Goal: Find specific page/section: Find specific page/section

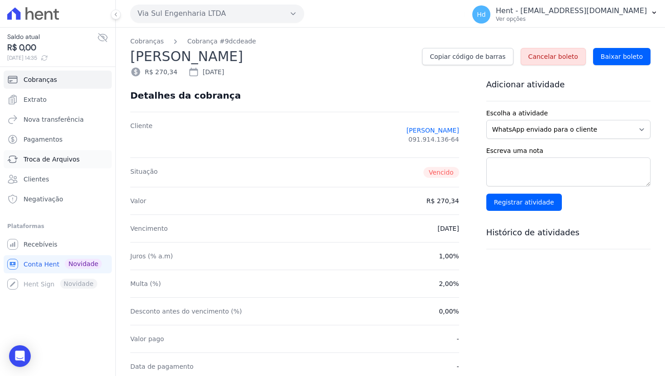
click at [63, 162] on span "Troca de Arquivos" at bounding box center [52, 159] width 56 height 9
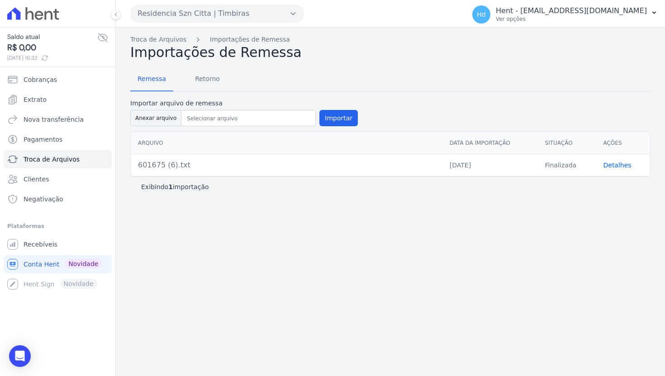
click at [612, 164] on link "Detalhes" at bounding box center [617, 164] width 28 height 7
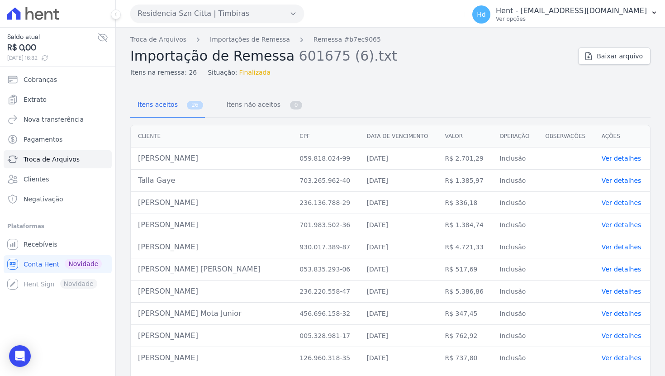
click at [636, 157] on link "Ver detalhes" at bounding box center [622, 158] width 40 height 7
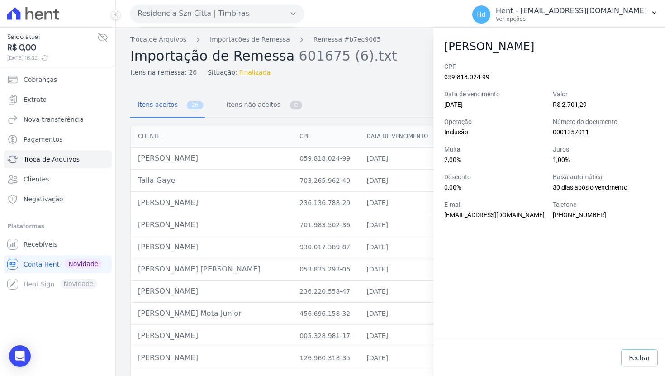
click at [646, 357] on span "Fechar" at bounding box center [639, 357] width 21 height 9
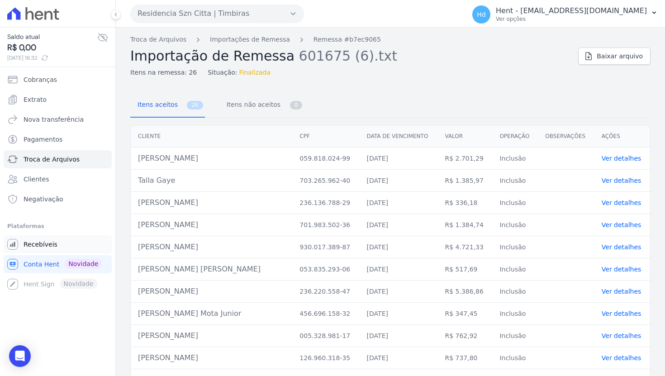
click at [54, 246] on span "Recebíveis" at bounding box center [41, 244] width 34 height 9
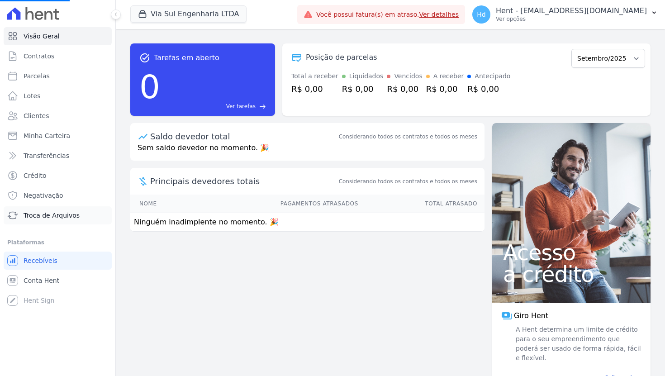
click at [54, 215] on span "Troca de Arquivos" at bounding box center [52, 215] width 56 height 9
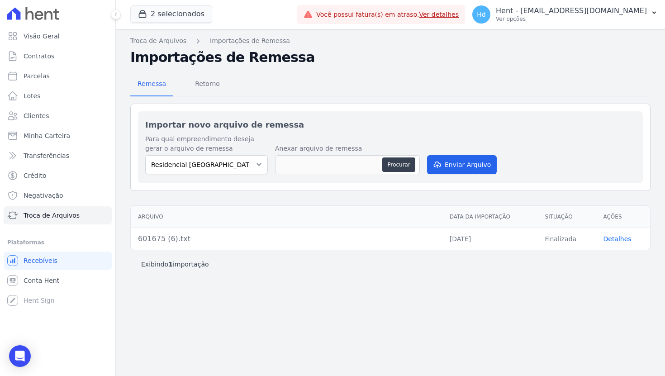
click at [606, 239] on link "Detalhes" at bounding box center [617, 238] width 28 height 7
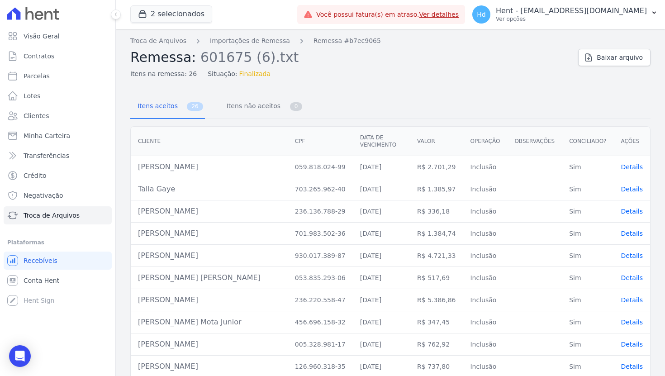
click at [635, 165] on span "Details" at bounding box center [632, 166] width 22 height 7
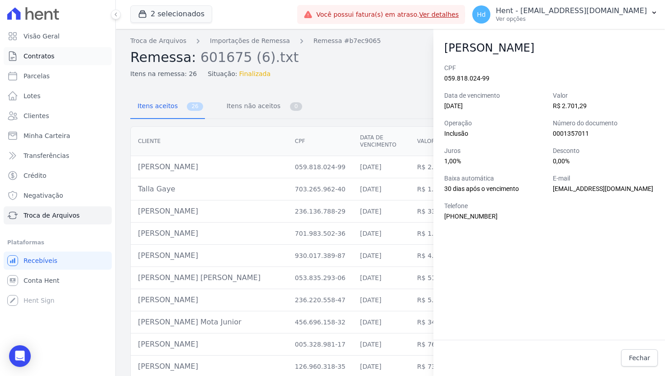
click at [46, 62] on link "Contratos" at bounding box center [58, 56] width 108 height 18
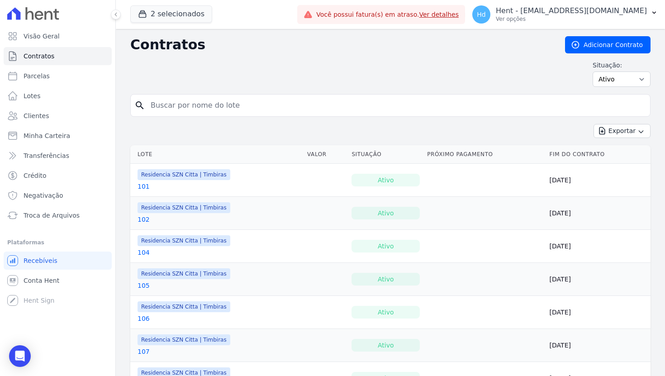
click at [142, 188] on link "101" at bounding box center [144, 186] width 12 height 9
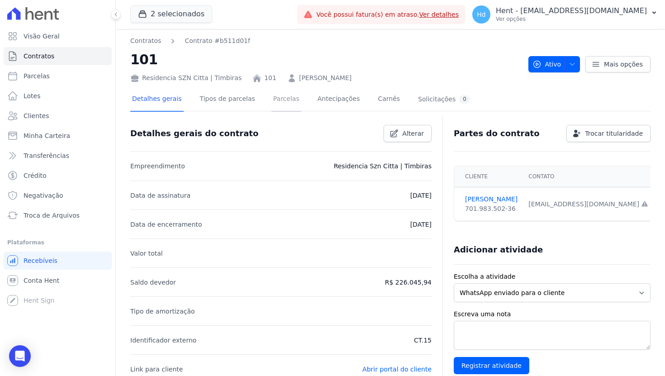
click at [294, 103] on link "Parcelas" at bounding box center [286, 100] width 30 height 24
click at [235, 103] on link "Tipos de parcelas" at bounding box center [227, 100] width 59 height 24
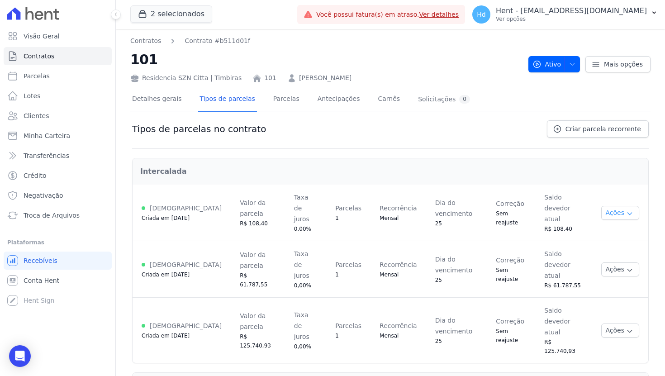
click at [630, 211] on button "Ações" at bounding box center [620, 213] width 38 height 14
click at [613, 226] on span "Ver detalhes" at bounding box center [600, 229] width 70 height 11
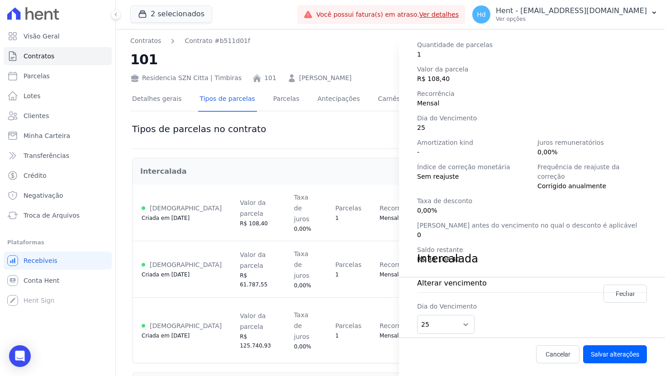
scroll to position [127, 0]
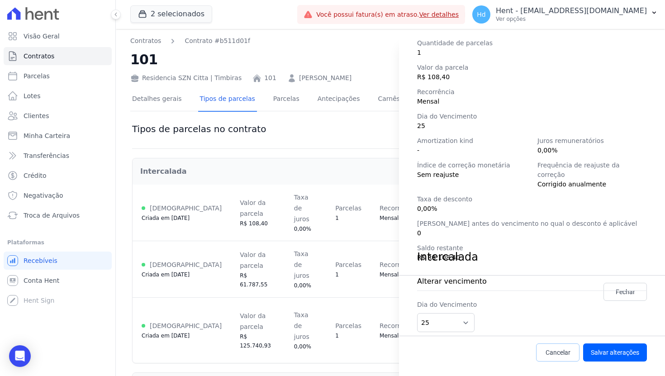
click at [561, 355] on span "Cancelar" at bounding box center [558, 352] width 25 height 9
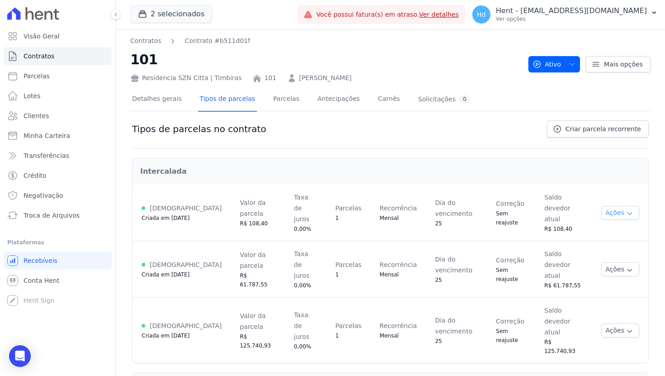
click at [628, 211] on button "Ações" at bounding box center [620, 213] width 38 height 14
click at [470, 138] on div "Tipos de parcelas no contrato Criar parcela recorrente" at bounding box center [390, 134] width 517 height 28
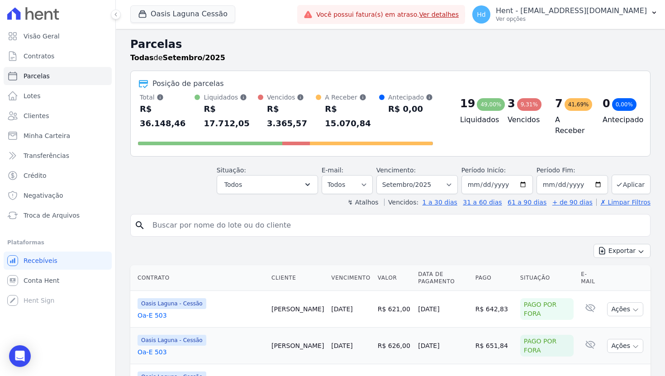
select select
click at [559, 19] on p "Ver opções" at bounding box center [571, 18] width 151 height 7
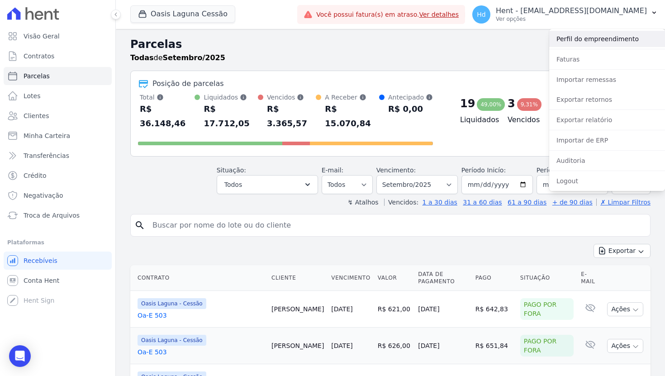
click at [573, 43] on link "Perfil do empreendimento" at bounding box center [607, 39] width 116 height 16
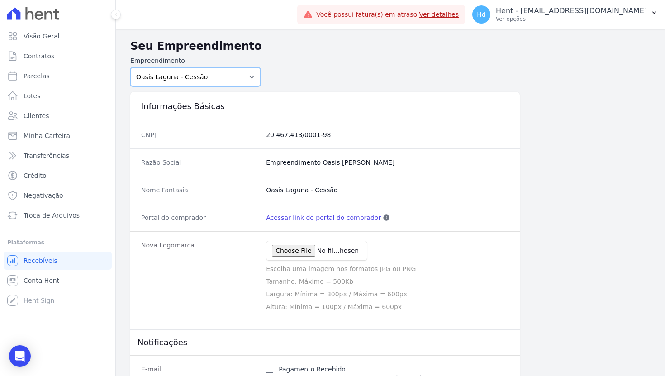
click at [196, 76] on select "Acaiá Residencial ACQUA 8 PELOTAS SPE LTDA ACQUA 8 PELOTAS SPE LTDA II ACQUA LI…" at bounding box center [195, 76] width 130 height 19
select select "d67cd1a2-af35-47d4-957f-f3bdcc94b06a"
click at [130, 67] on select "Acaiá Residencial ACQUA 8 PELOTAS SPE LTDA ACQUA 8 PELOTAS SPE LTDA II ACQUA LI…" at bounding box center [195, 76] width 130 height 19
click at [481, 63] on form "Empreendimento Acaiá Residencial ACQUA 8 PELOTAS SPE LTDA ACQUA 8 PELOTAS SPE L…" at bounding box center [390, 71] width 520 height 30
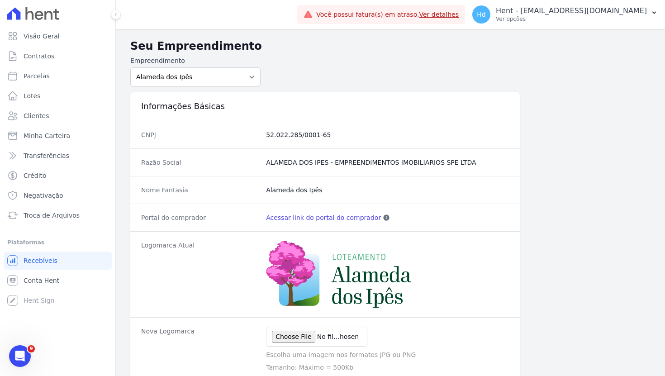
click at [339, 215] on link "Acessar link do portal do comprador" at bounding box center [323, 217] width 115 height 9
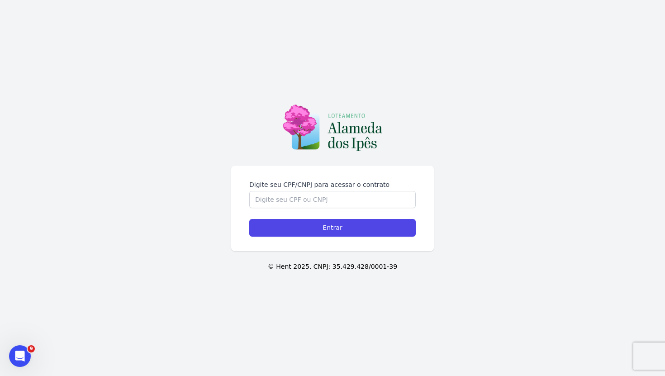
click at [328, 140] on img at bounding box center [333, 127] width 100 height 46
